Goal: Information Seeking & Learning: Learn about a topic

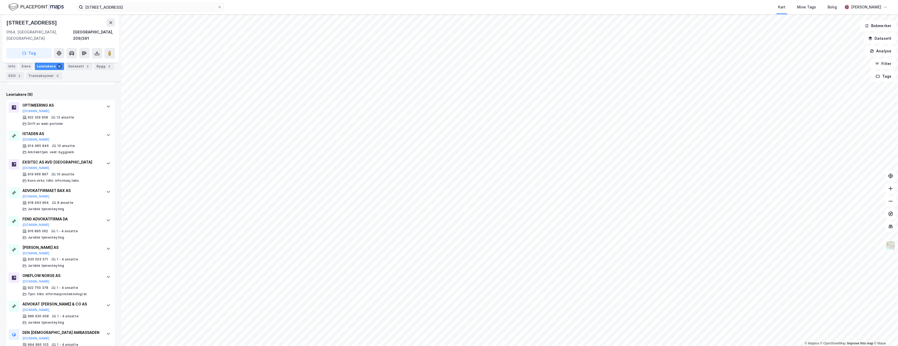
scroll to position [154, 0]
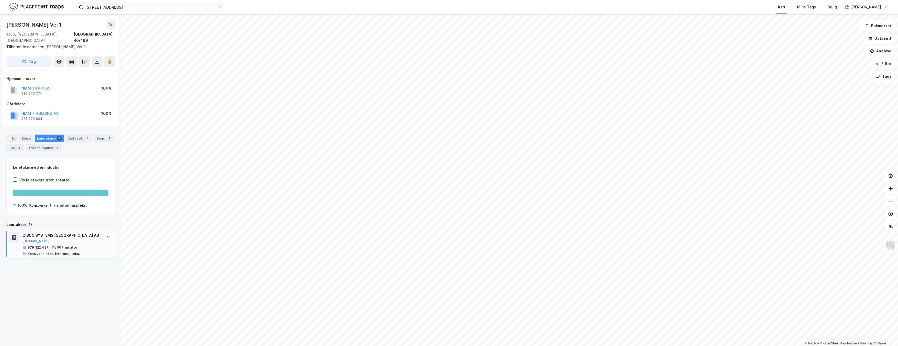
click at [98, 233] on div "CISCO SYSTEMS NORWAY AS [DOMAIN_NAME] 979 322 437 507 ansatte Kons.virks. tilkn…" at bounding box center [60, 244] width 109 height 28
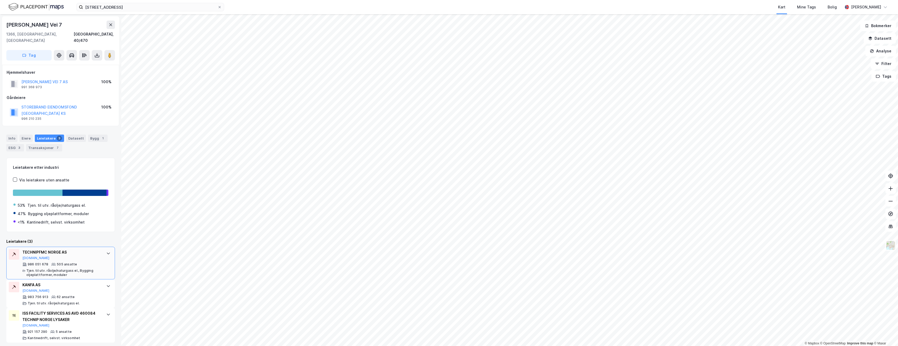
click at [106, 251] on icon at bounding box center [108, 253] width 4 height 4
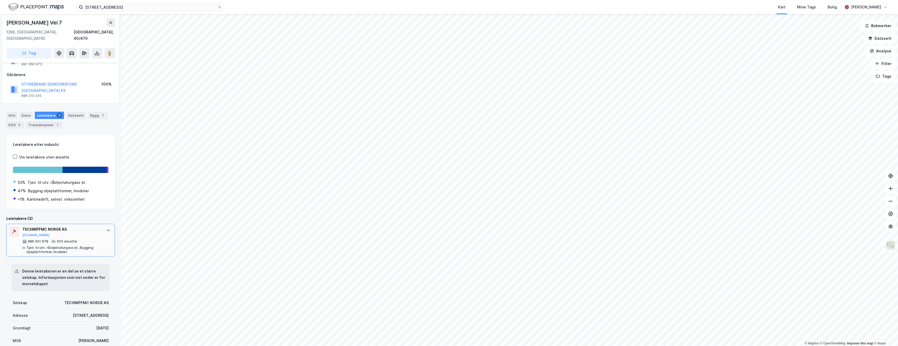
scroll to position [26, 0]
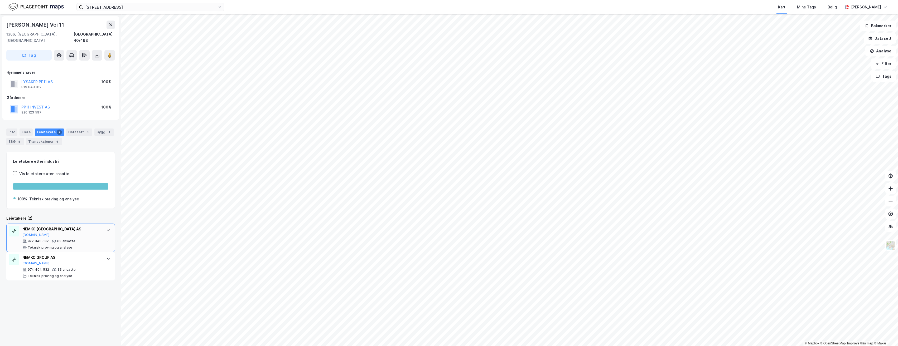
click at [106, 228] on icon at bounding box center [108, 230] width 4 height 4
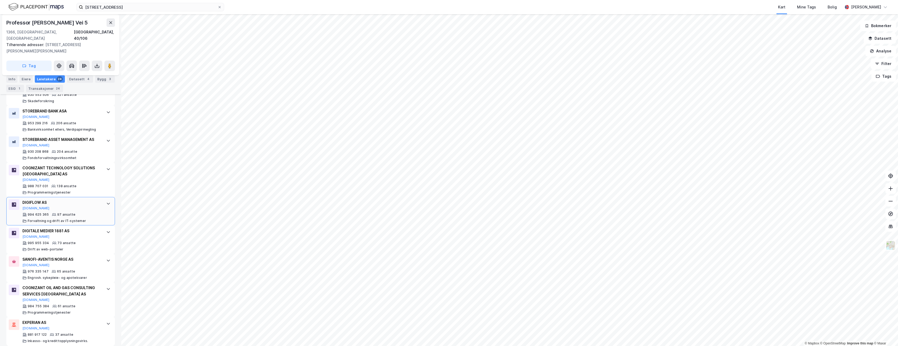
scroll to position [184, 0]
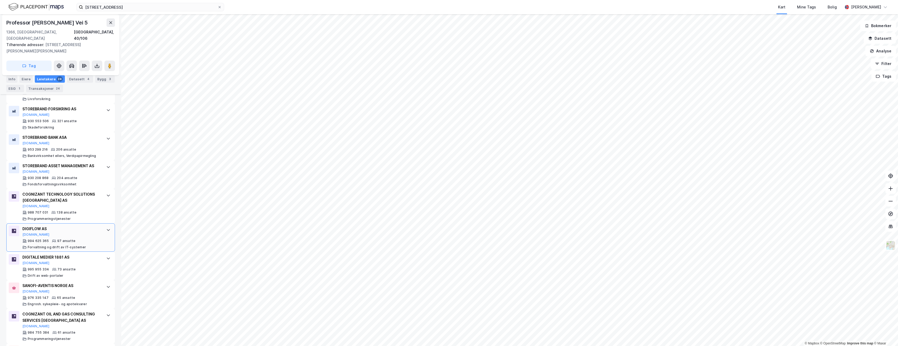
click at [106, 228] on icon at bounding box center [108, 230] width 4 height 4
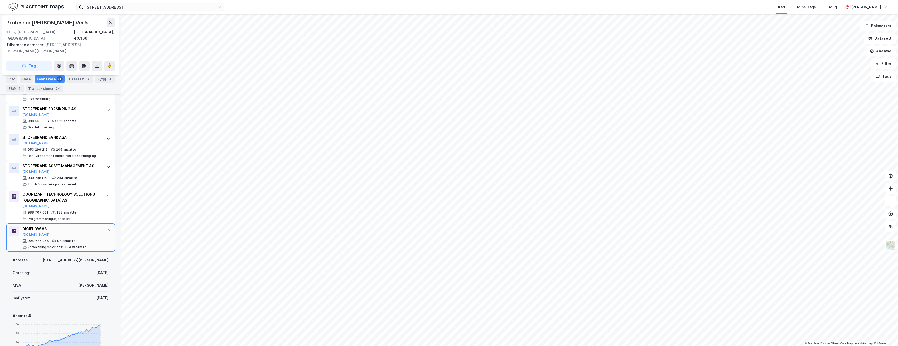
click at [107, 226] on div at bounding box center [108, 230] width 8 height 8
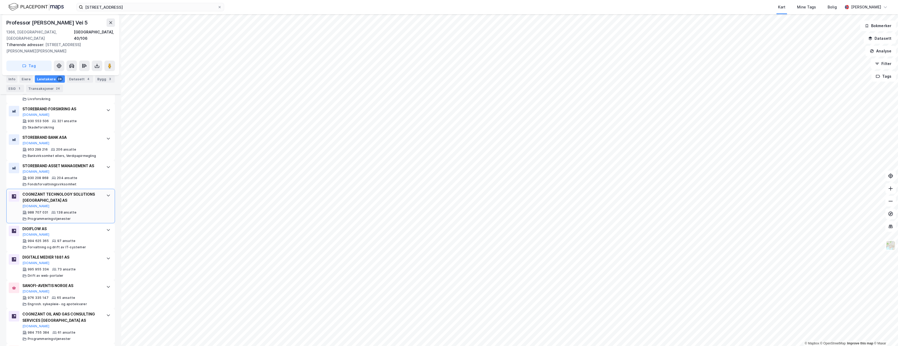
click at [106, 193] on icon at bounding box center [108, 195] width 4 height 4
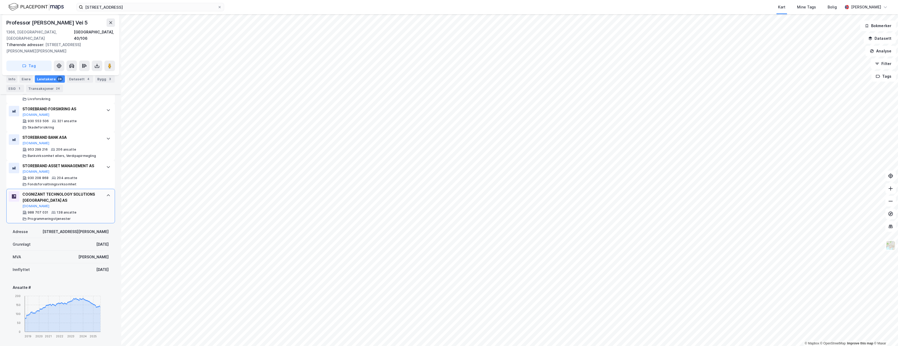
click at [107, 194] on icon at bounding box center [108, 195] width 3 height 2
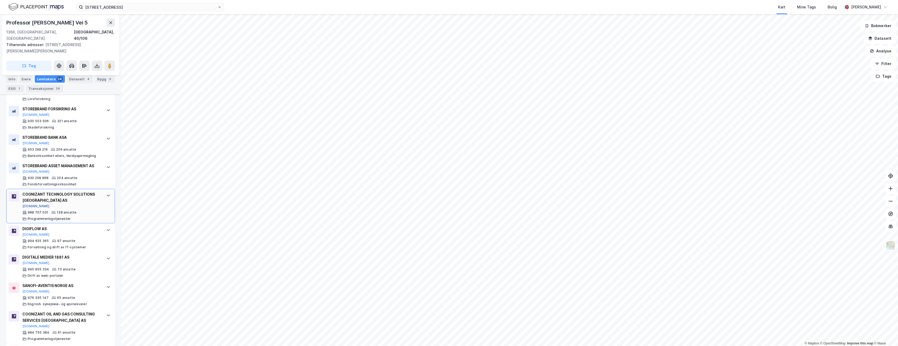
click at [31, 204] on button "[DOMAIN_NAME]" at bounding box center [35, 206] width 27 height 4
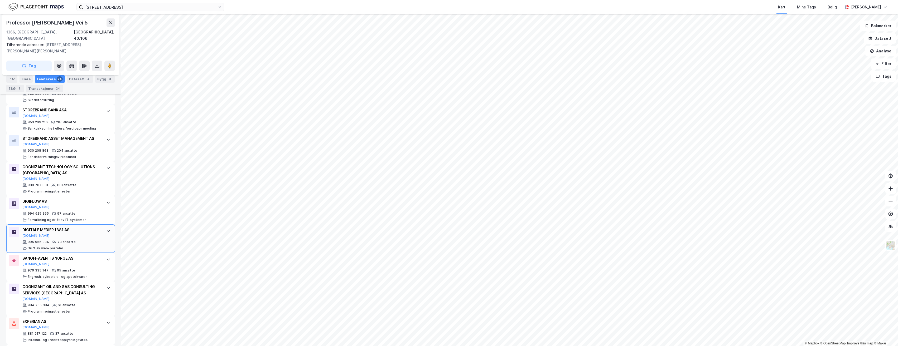
scroll to position [237, 0]
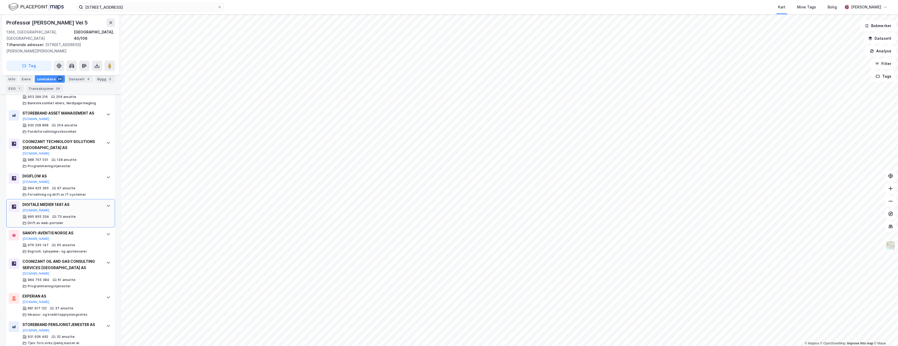
click at [88, 202] on div "DIGITALE MEDIER 1881 AS" at bounding box center [61, 205] width 79 height 6
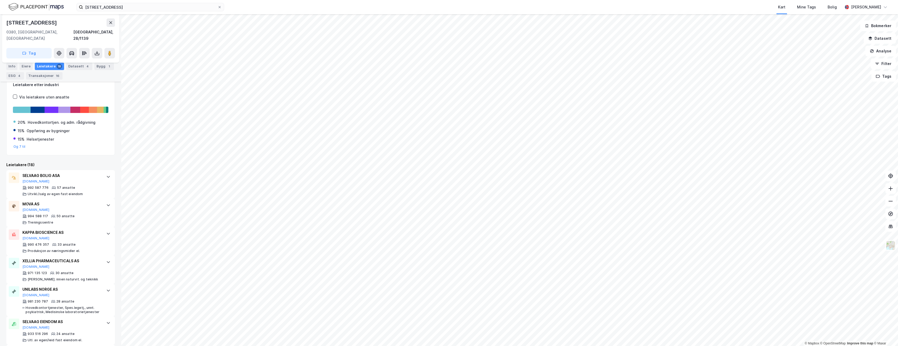
scroll to position [105, 0]
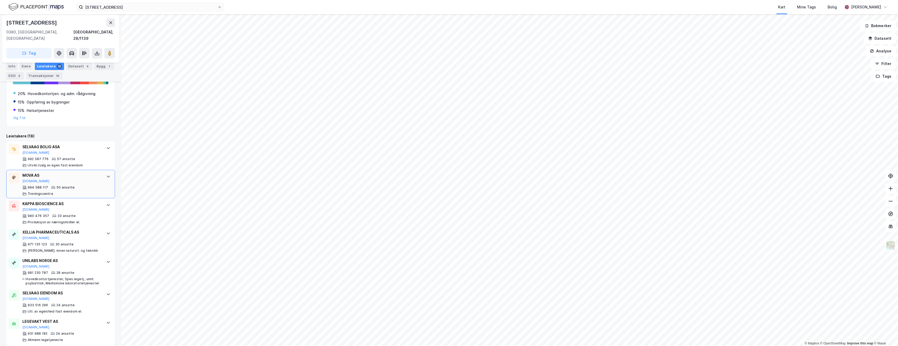
click at [104, 172] on div at bounding box center [108, 176] width 8 height 8
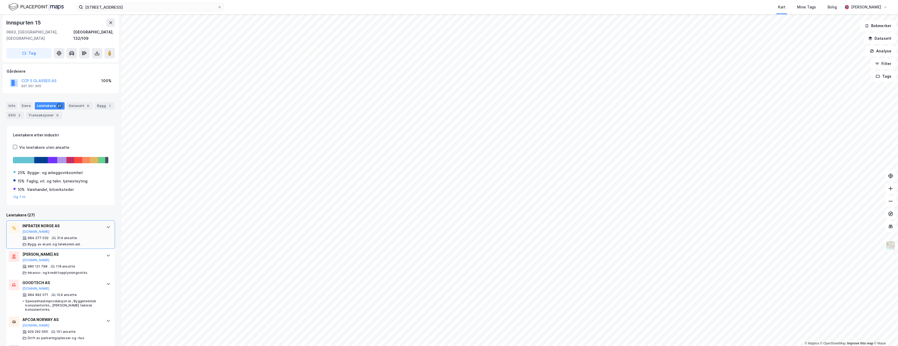
scroll to position [53, 0]
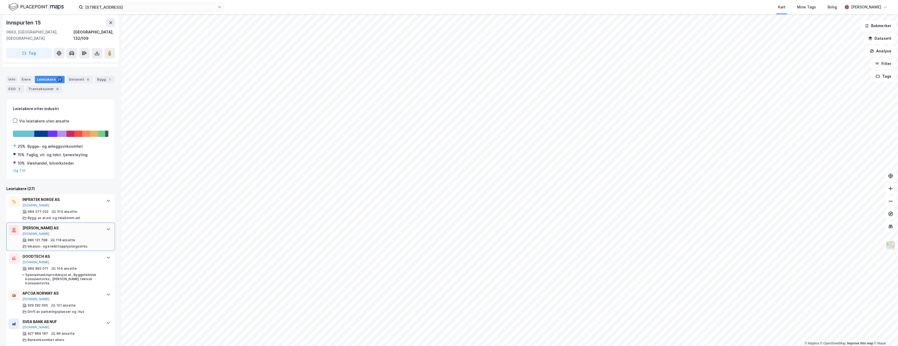
click at [99, 223] on div "SVEA FINANS AS [DOMAIN_NAME] 980 121 798 118 ansatte Inkasso- og kredittopplysn…" at bounding box center [60, 237] width 109 height 28
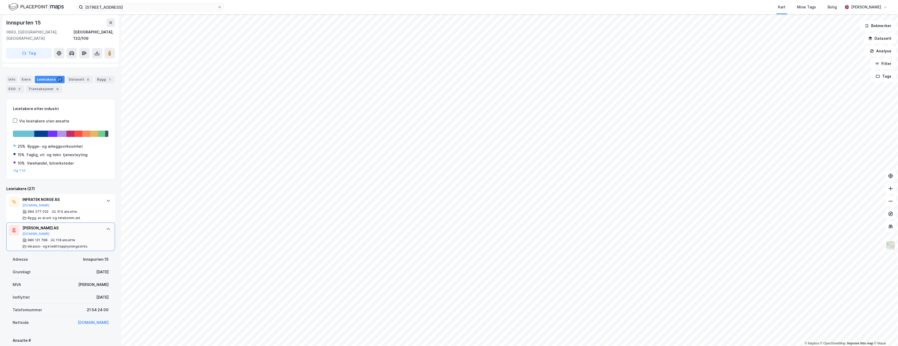
click at [99, 223] on div "SVEA FINANS AS [DOMAIN_NAME] 980 121 798 118 ansatte Inkasso- og kredittopplysn…" at bounding box center [60, 237] width 109 height 28
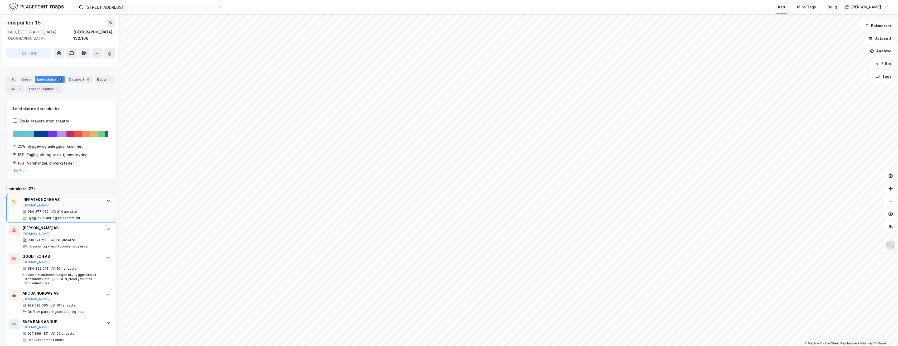
click at [106, 199] on icon at bounding box center [108, 201] width 4 height 4
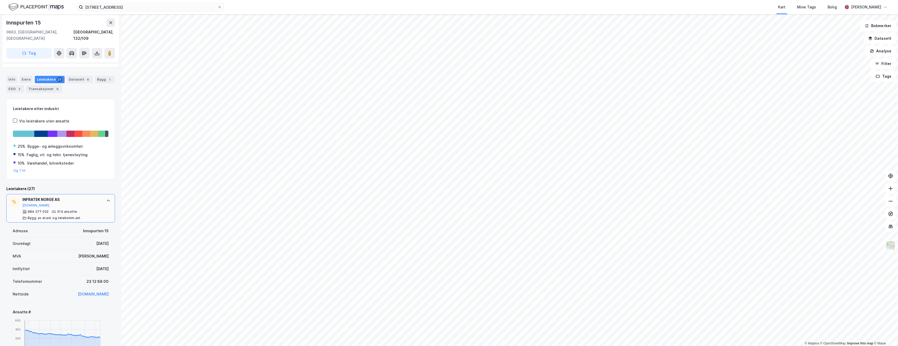
click at [107, 200] on icon at bounding box center [108, 201] width 3 height 2
